Goal: Find specific page/section: Find specific page/section

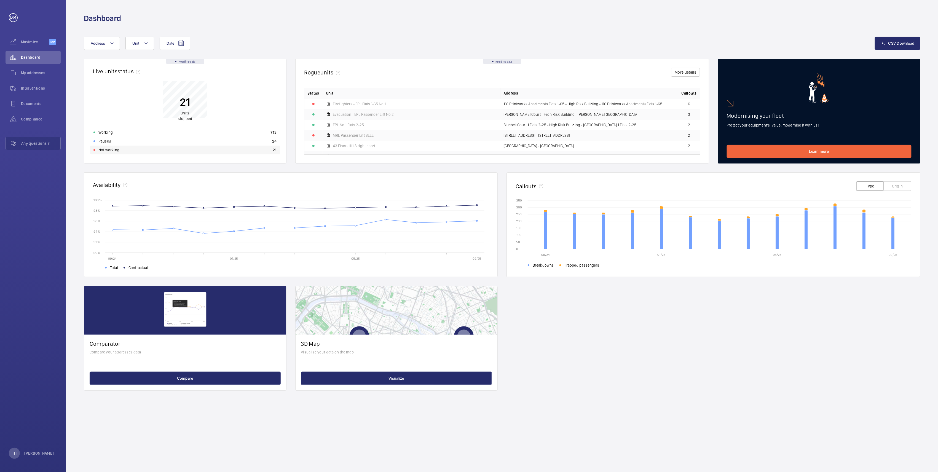
click at [122, 149] on div "Not working 21" at bounding box center [185, 150] width 190 height 9
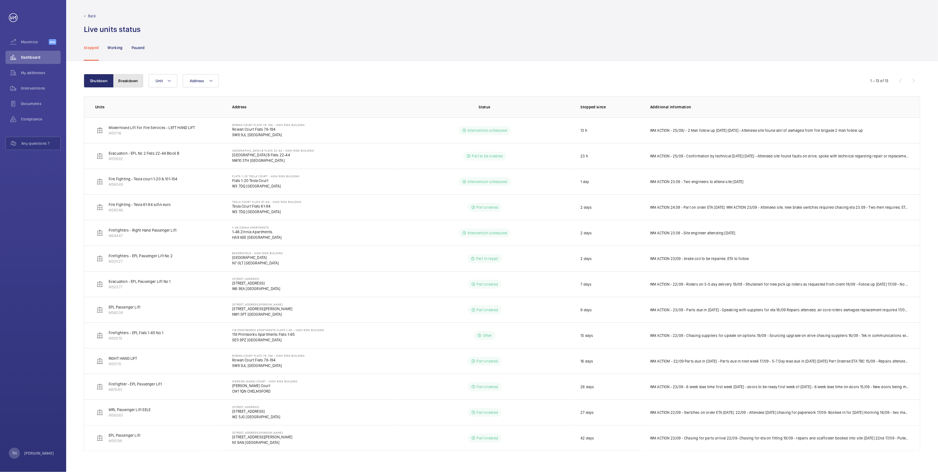
click at [132, 79] on button "Breakdown" at bounding box center [128, 80] width 30 height 13
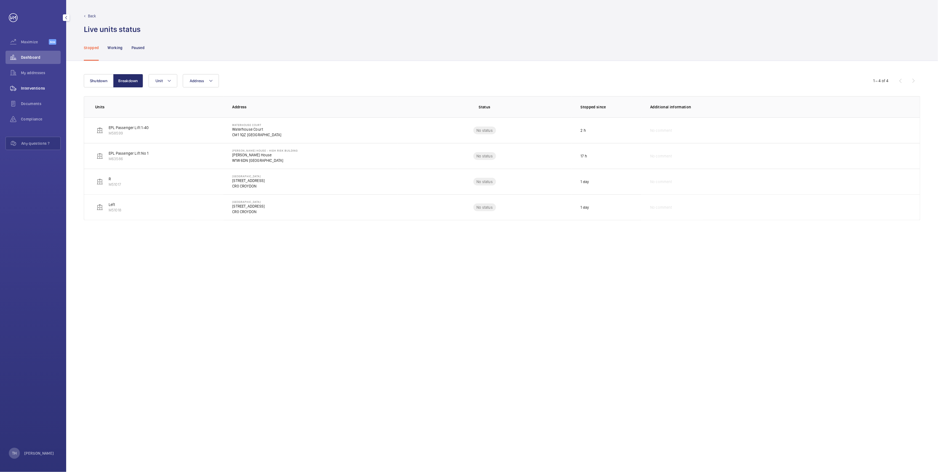
click at [25, 87] on span "Interventions" at bounding box center [41, 88] width 40 height 6
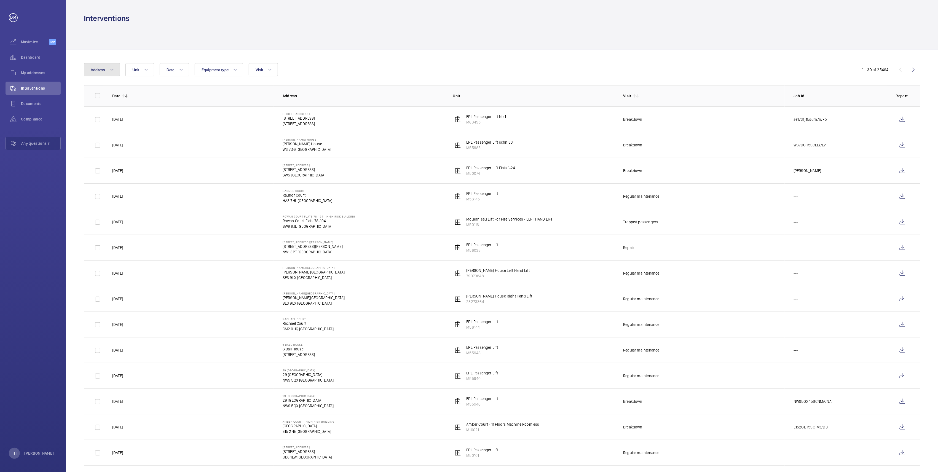
click at [112, 67] on mat-icon at bounding box center [112, 69] width 4 height 7
type input "Printworks"
click at [112, 107] on span "Printworks" at bounding box center [113, 107] width 19 height 4
click at [98, 107] on input "116 Printworks Apartments Flats 1-65 - High Risk Building - 116 Printworks Apar…" at bounding box center [92, 107] width 11 height 11
checkbox input "true"
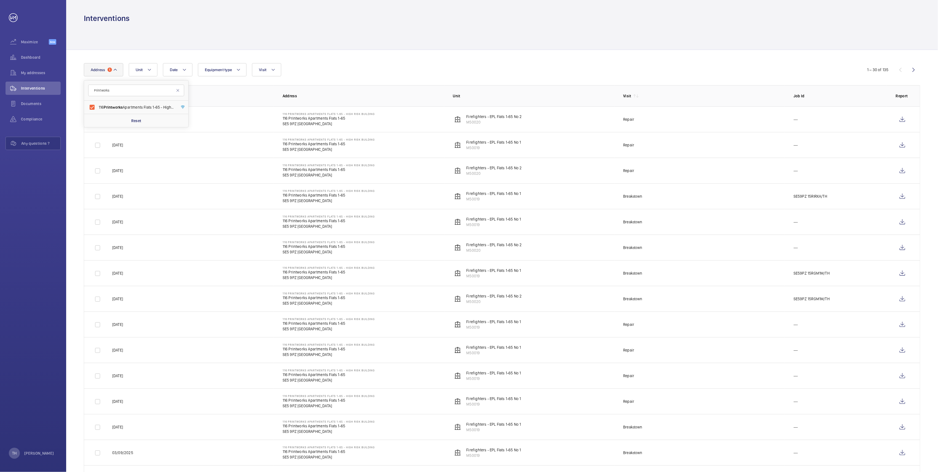
click at [281, 37] on div at bounding box center [502, 36] width 836 height 26
click at [116, 68] on mat-icon at bounding box center [115, 69] width 4 height 7
click at [92, 107] on input "116 Printworks Apartments Flats 1-65 - High Risk Building - 116 Printworks Apar…" at bounding box center [92, 107] width 11 height 11
checkbox input "false"
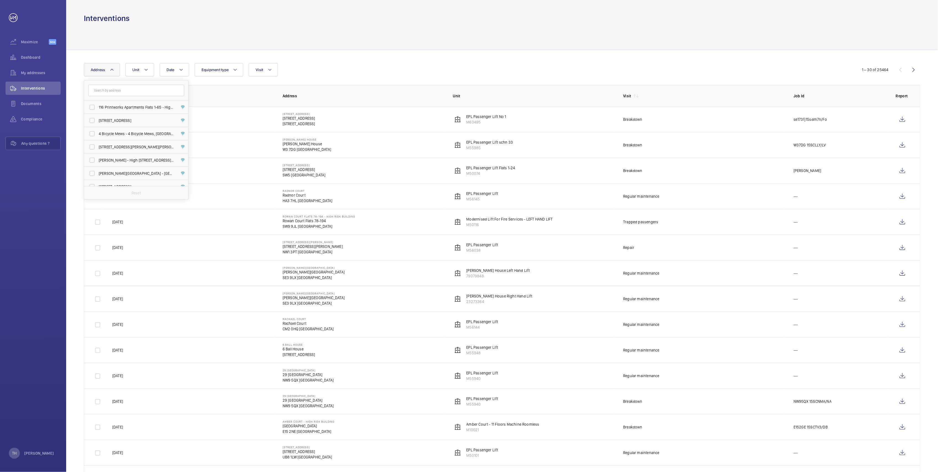
click at [144, 20] on div "Interventions" at bounding box center [502, 18] width 836 height 10
